Goal: Task Accomplishment & Management: Use online tool/utility

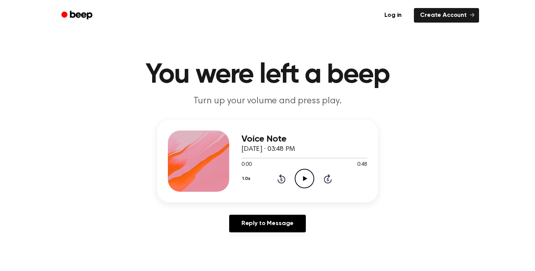
click at [302, 174] on icon "Play Audio" at bounding box center [305, 179] width 20 height 20
click at [282, 177] on icon "Rewind 5 seconds" at bounding box center [281, 179] width 8 height 10
click at [389, 185] on div "Voice Note September 22, 2025 · 03:48 PM 0:00 0:48 Your browser does not suppor…" at bounding box center [267, 179] width 517 height 119
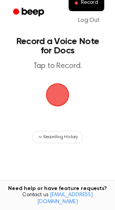
click at [59, 89] on span "button" at bounding box center [57, 95] width 26 height 26
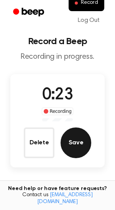
click at [81, 145] on button "Save" at bounding box center [76, 142] width 31 height 31
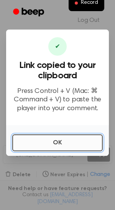
click at [81, 143] on button "OK" at bounding box center [57, 142] width 90 height 17
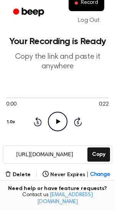
click at [56, 123] on icon "Play Audio" at bounding box center [58, 122] width 20 height 20
click at [60, 123] on icon "Pause Audio" at bounding box center [58, 122] width 20 height 20
click at [60, 123] on icon "Play Audio" at bounding box center [58, 122] width 20 height 20
click at [15, 98] on div at bounding box center [57, 97] width 103 height 6
drag, startPoint x: 2, startPoint y: 97, endPoint x: 17, endPoint y: 98, distance: 15.0
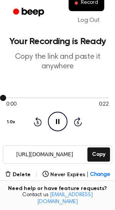
click at [17, 98] on div at bounding box center [57, 97] width 103 height 6
click at [52, 118] on icon "Pause Audio" at bounding box center [58, 122] width 20 height 20
click at [52, 118] on icon "Play Audio" at bounding box center [58, 122] width 20 height 20
click at [79, 122] on icon "Skip 5 seconds" at bounding box center [78, 122] width 8 height 10
click at [58, 122] on icon "Pause Audio" at bounding box center [58, 122] width 20 height 20
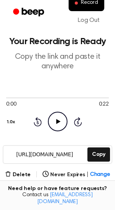
click at [58, 122] on icon at bounding box center [58, 121] width 4 height 5
click at [58, 122] on icon "Pause Audio" at bounding box center [58, 122] width 20 height 20
click at [56, 124] on icon "Play Audio" at bounding box center [58, 122] width 20 height 20
click at [56, 124] on icon "Pause Audio" at bounding box center [58, 122] width 20 height 20
drag, startPoint x: 9, startPoint y: 98, endPoint x: 19, endPoint y: 98, distance: 10.0
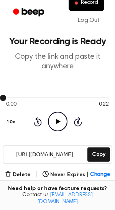
click at [19, 98] on div at bounding box center [57, 97] width 103 height 6
drag, startPoint x: 22, startPoint y: 99, endPoint x: 58, endPoint y: 96, distance: 35.4
click at [58, 96] on div at bounding box center [57, 97] width 103 height 6
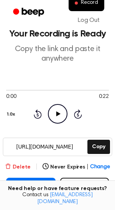
click at [26, 169] on button "Delete" at bounding box center [18, 167] width 26 height 8
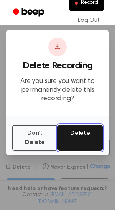
click at [75, 136] on button "Delete" at bounding box center [80, 138] width 45 height 26
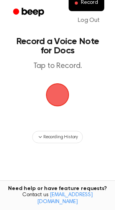
click at [56, 95] on span "button" at bounding box center [57, 94] width 21 height 21
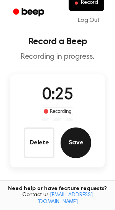
click at [76, 143] on button "Save" at bounding box center [76, 142] width 31 height 31
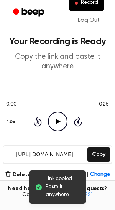
click at [58, 126] on icon "Play Audio" at bounding box center [58, 122] width 20 height 20
click at [58, 126] on icon "Pause Audio" at bounding box center [58, 122] width 20 height 20
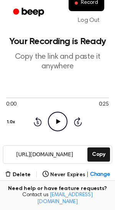
click at [58, 126] on icon "Play Audio" at bounding box center [58, 122] width 20 height 20
drag, startPoint x: 9, startPoint y: 97, endPoint x: 41, endPoint y: 97, distance: 32.2
click at [41, 97] on div at bounding box center [57, 97] width 103 height 6
drag, startPoint x: 3, startPoint y: 97, endPoint x: 43, endPoint y: 97, distance: 39.1
click at [43, 97] on div at bounding box center [57, 97] width 103 height 6
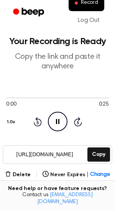
click at [51, 121] on icon "Pause Audio" at bounding box center [58, 122] width 20 height 20
click at [12, 122] on button "1.0x" at bounding box center [12, 121] width 12 height 13
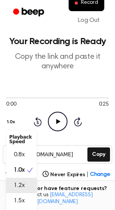
click at [18, 185] on span "1.2x" at bounding box center [19, 185] width 11 height 9
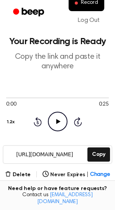
click at [56, 117] on icon "Play Audio" at bounding box center [58, 122] width 20 height 20
click at [11, 120] on button "1.2x" at bounding box center [11, 121] width 11 height 13
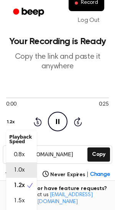
click at [14, 171] on span "1.0x" at bounding box center [19, 169] width 11 height 9
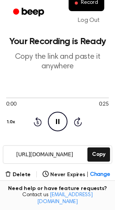
click at [58, 117] on icon "Pause Audio" at bounding box center [58, 122] width 20 height 20
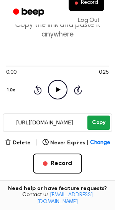
click at [91, 126] on button "Copy" at bounding box center [98, 122] width 23 height 14
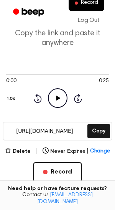
scroll to position [0, 0]
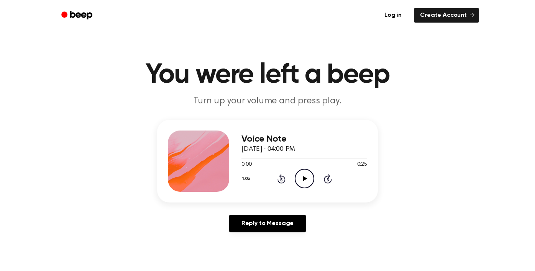
click at [301, 176] on icon "Play Audio" at bounding box center [305, 179] width 20 height 20
click at [301, 176] on icon "Pause Audio" at bounding box center [305, 179] width 20 height 20
click at [284, 178] on icon at bounding box center [282, 178] width 8 height 9
click at [309, 179] on icon "Play Audio" at bounding box center [305, 179] width 20 height 20
